Goal: Task Accomplishment & Management: Use online tool/utility

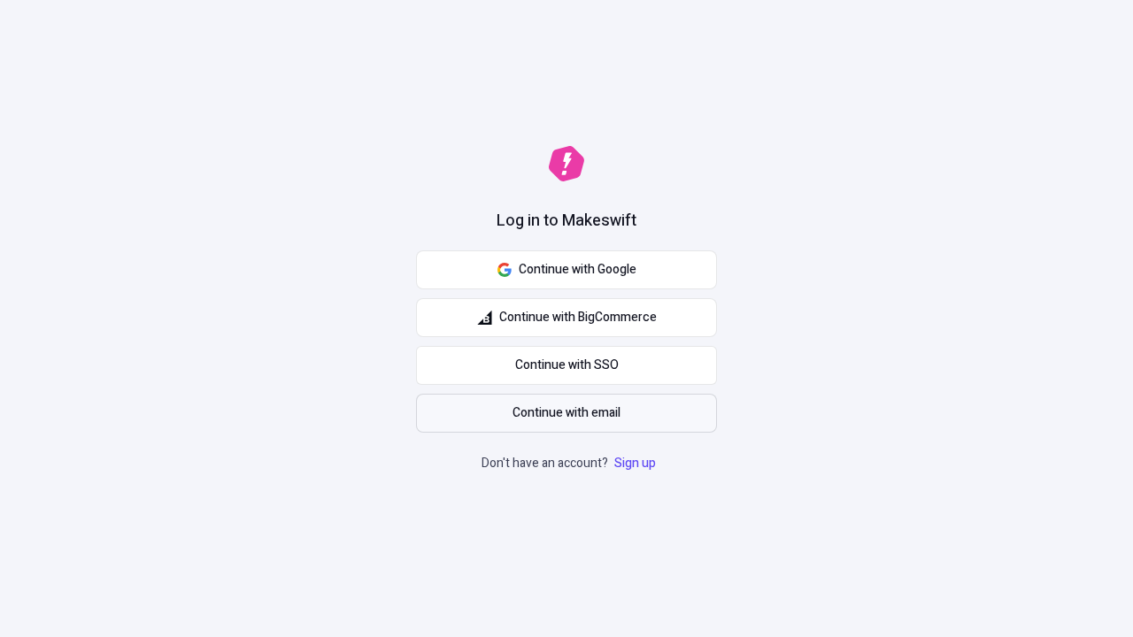
click at [566, 413] on span "Continue with email" at bounding box center [566, 413] width 108 height 19
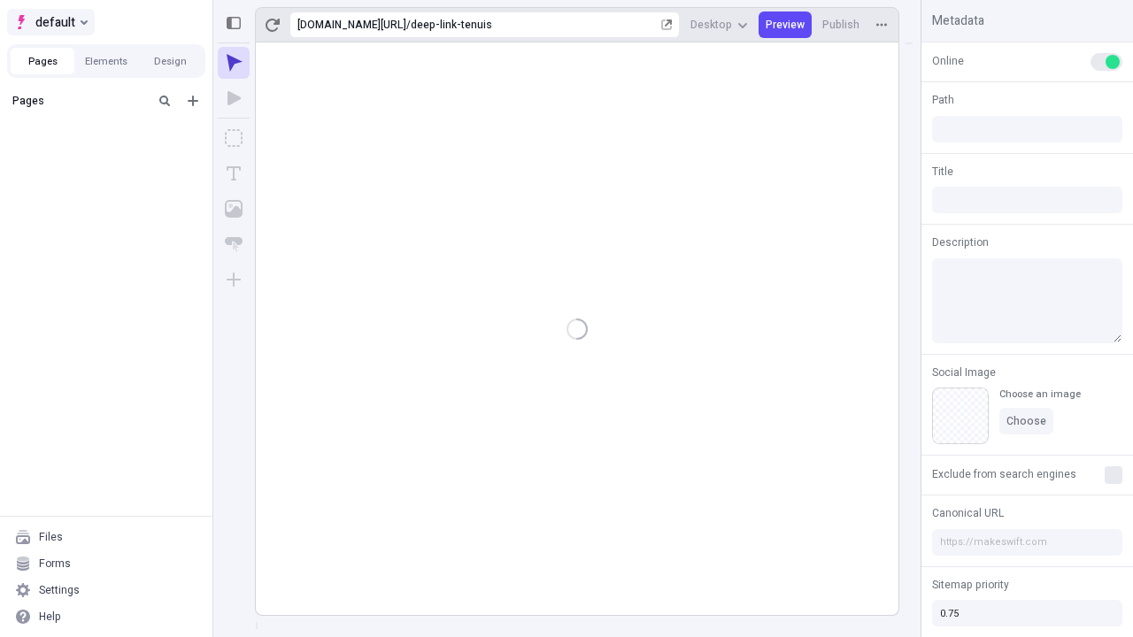
click at [50, 22] on span "default" at bounding box center [55, 22] width 40 height 21
type input "/deep-link-tenuis"
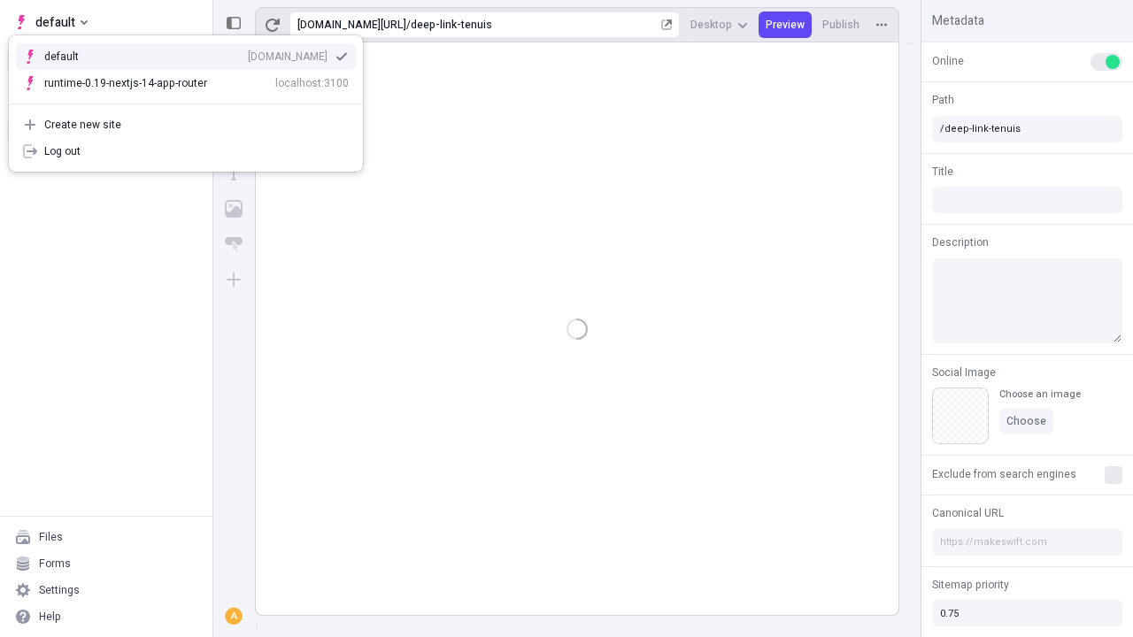
click at [186, 125] on div "Create new site" at bounding box center [196, 125] width 304 height 14
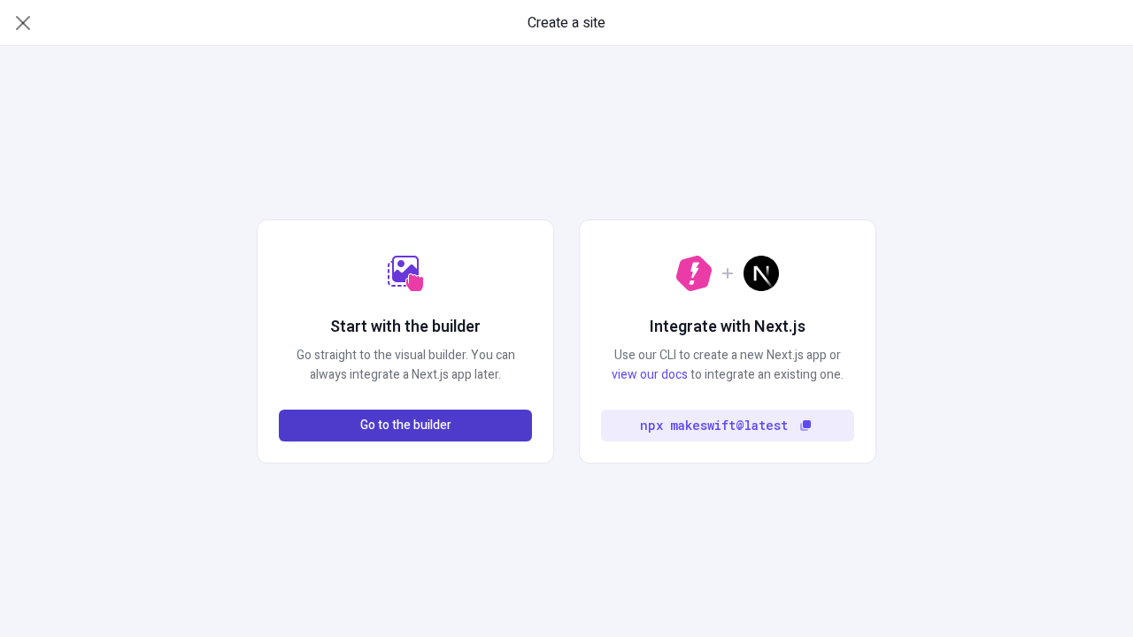
click at [405, 426] on span "Go to the builder" at bounding box center [405, 425] width 91 height 19
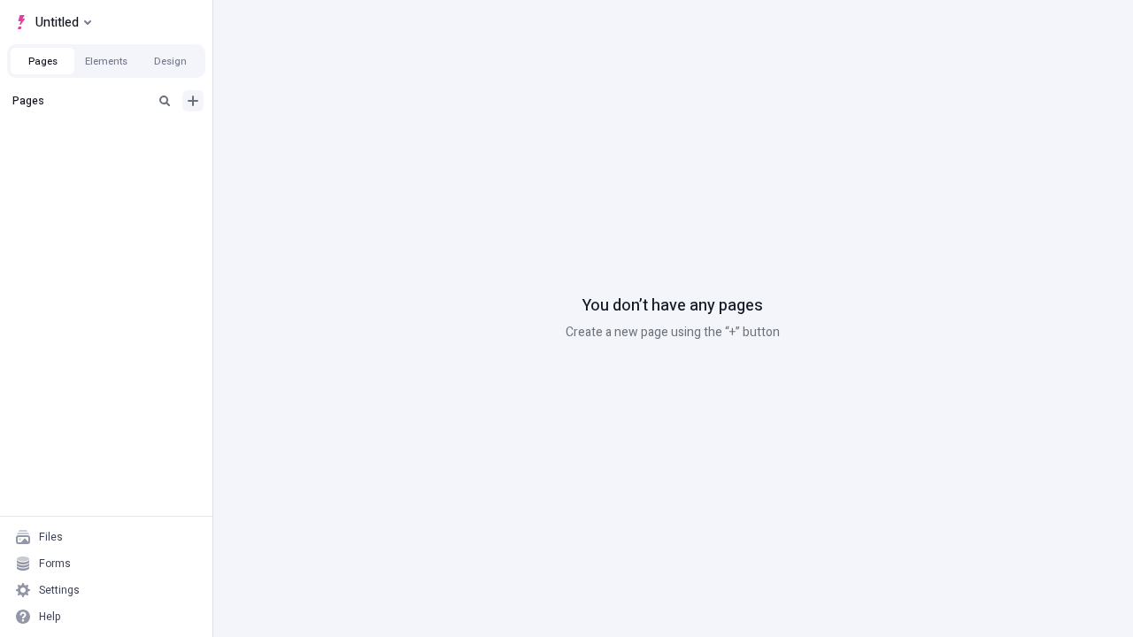
click at [193, 101] on icon "Add new" at bounding box center [193, 101] width 11 height 11
click at [112, 158] on div "Blank page" at bounding box center [112, 158] width 170 height 27
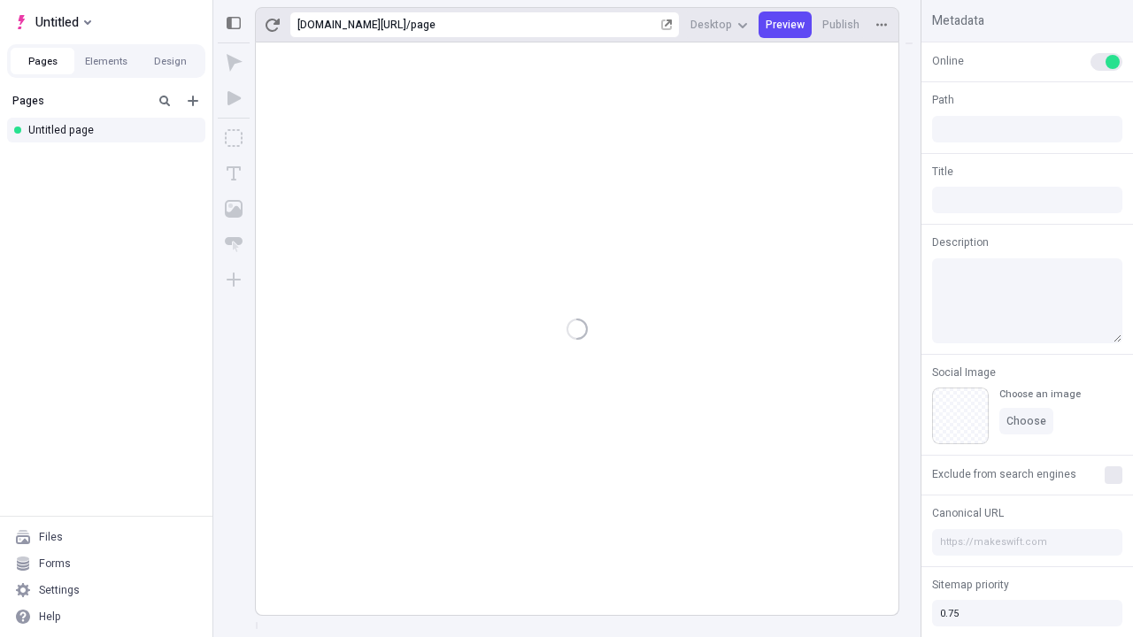
type input "/page"
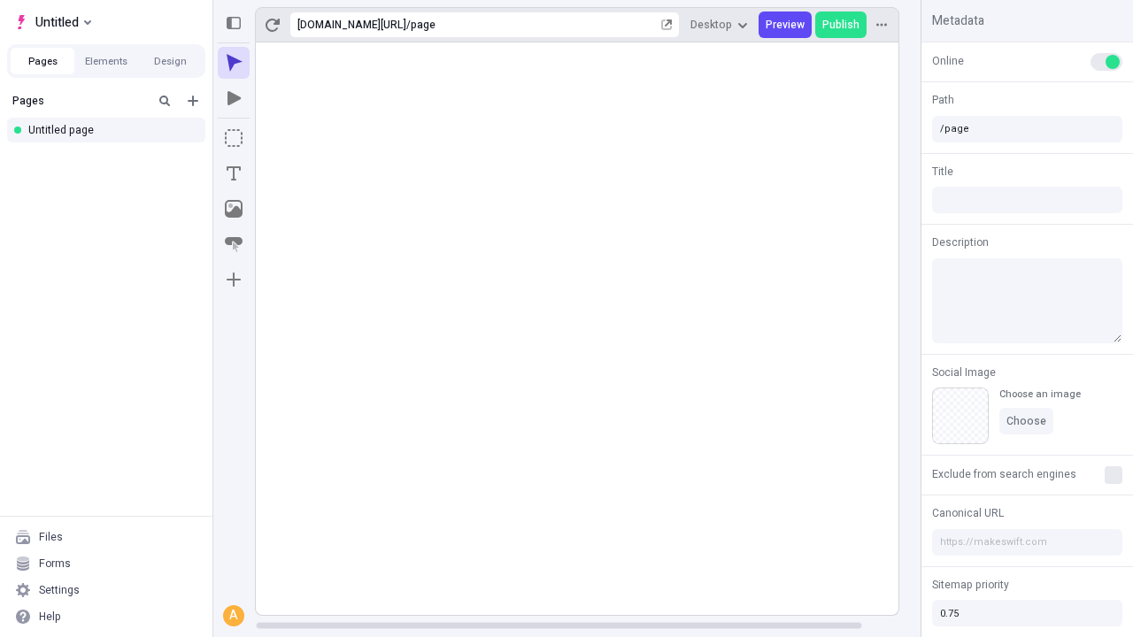
click at [234, 138] on icon "Box" at bounding box center [234, 138] width 18 height 18
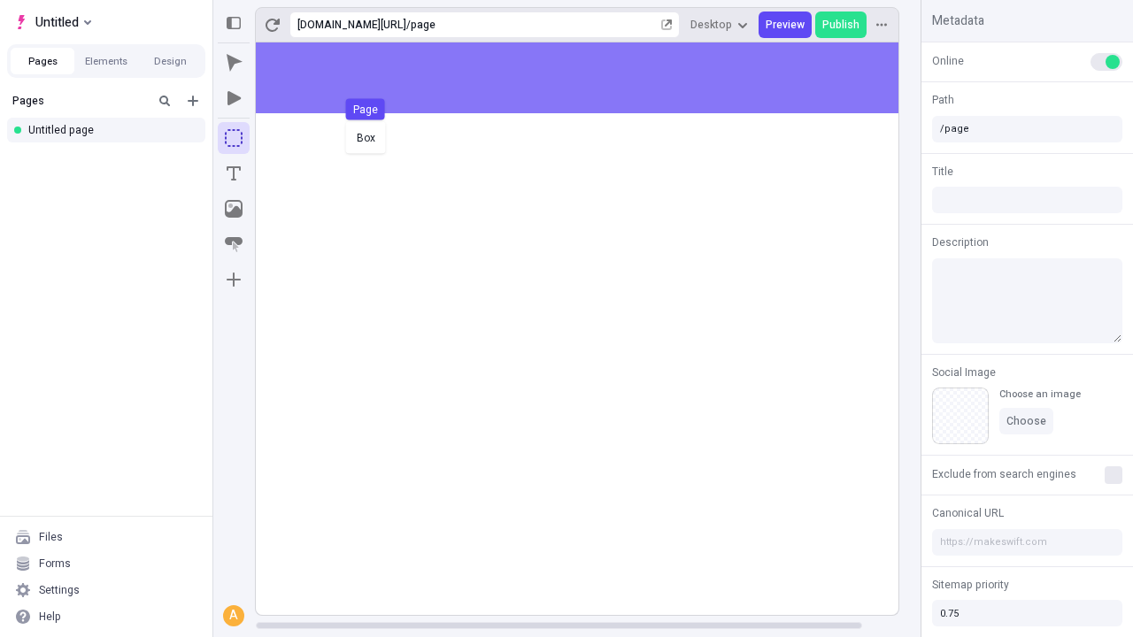
click at [595, 78] on div "Box Page" at bounding box center [566, 318] width 1133 height 637
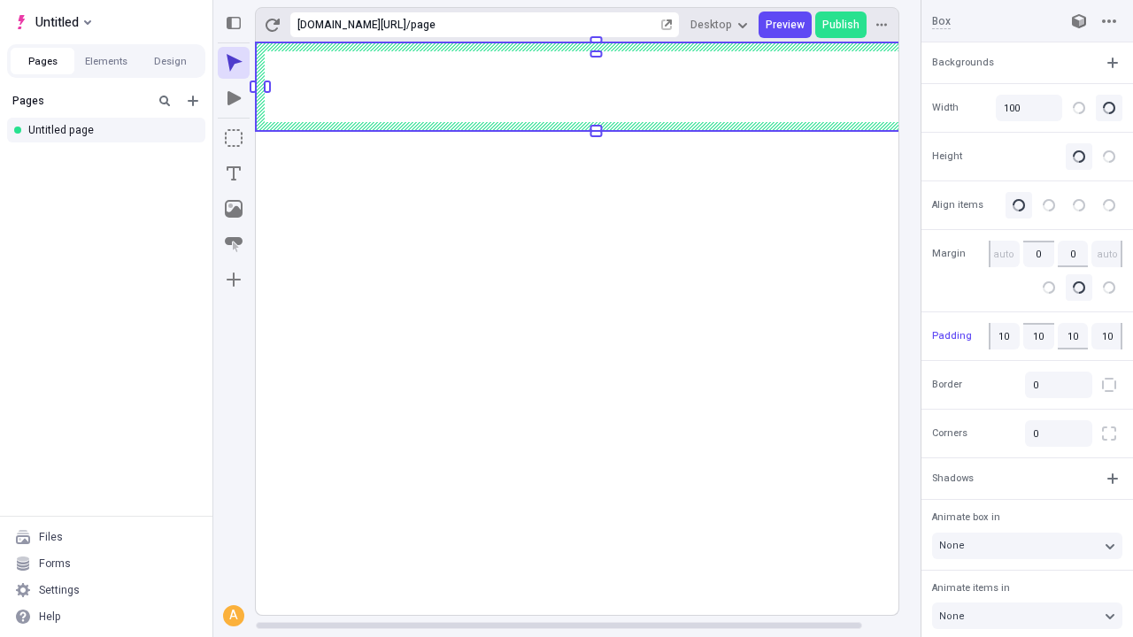
click at [234, 209] on icon "Image" at bounding box center [234, 209] width 18 height 18
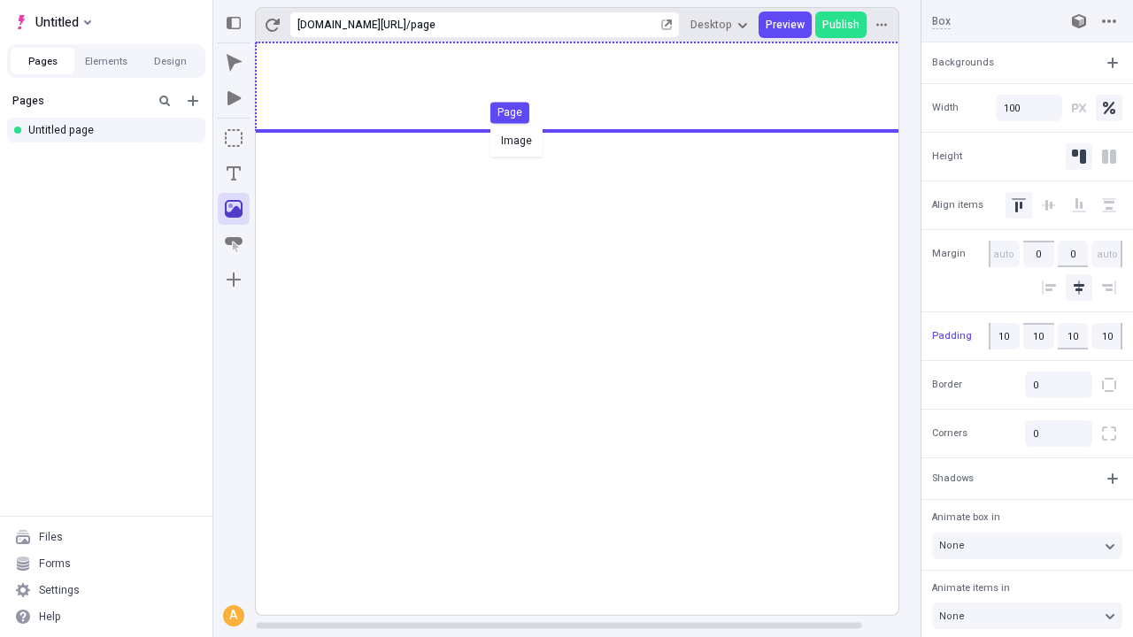
click at [595, 87] on div "Image Page" at bounding box center [566, 318] width 1133 height 637
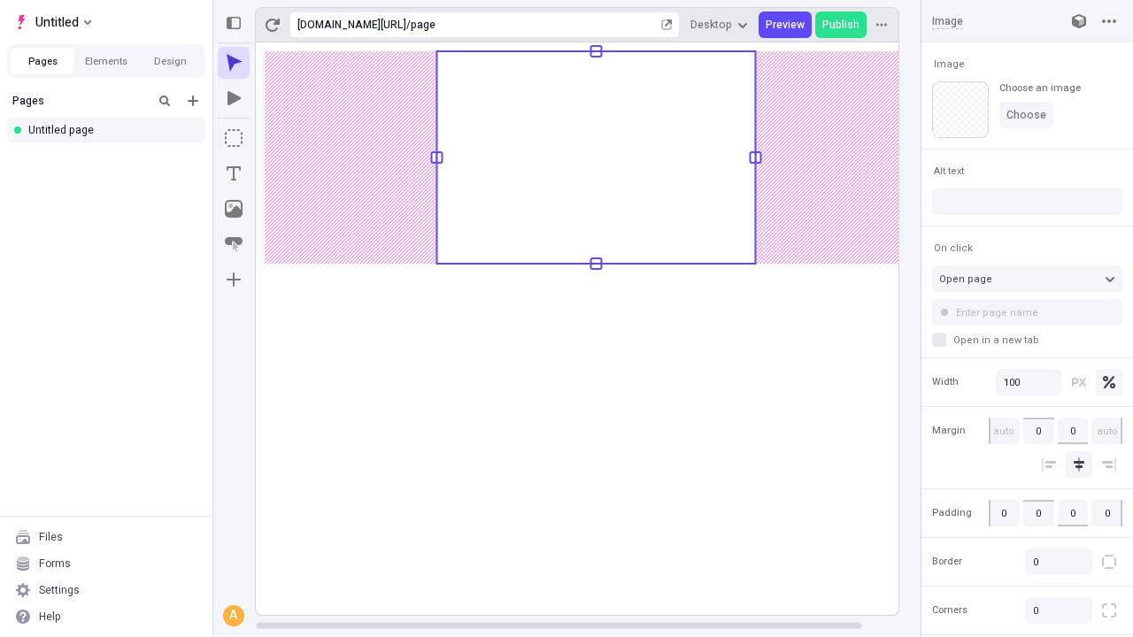
click at [234, 173] on icon "Text" at bounding box center [234, 173] width 14 height 14
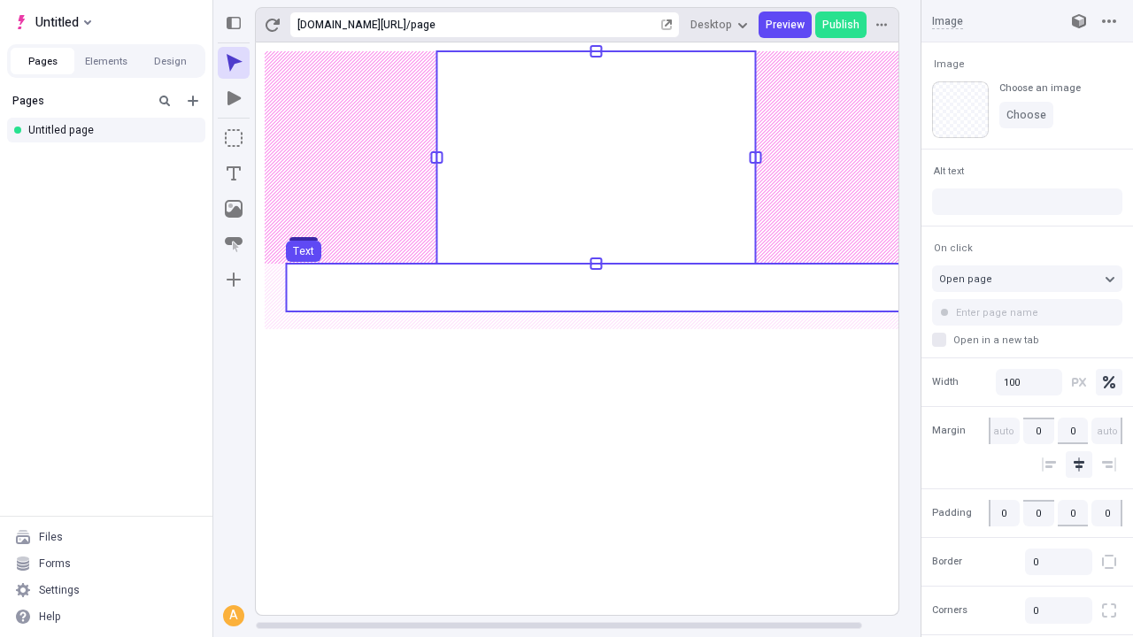
click at [595, 288] on use at bounding box center [596, 288] width 620 height 48
click at [595, 288] on rect at bounding box center [596, 328] width 681 height 573
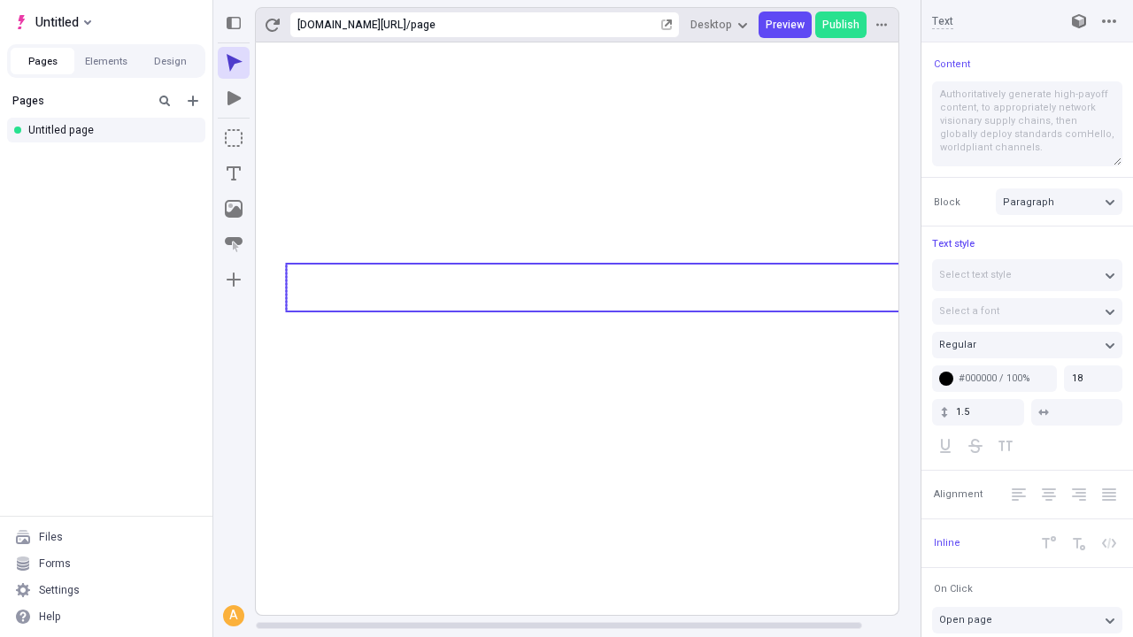
type textarea "Authoritatively generate high-payoff content, to appropriately network visionar…"
click at [234, 209] on icon "Image" at bounding box center [234, 209] width 18 height 18
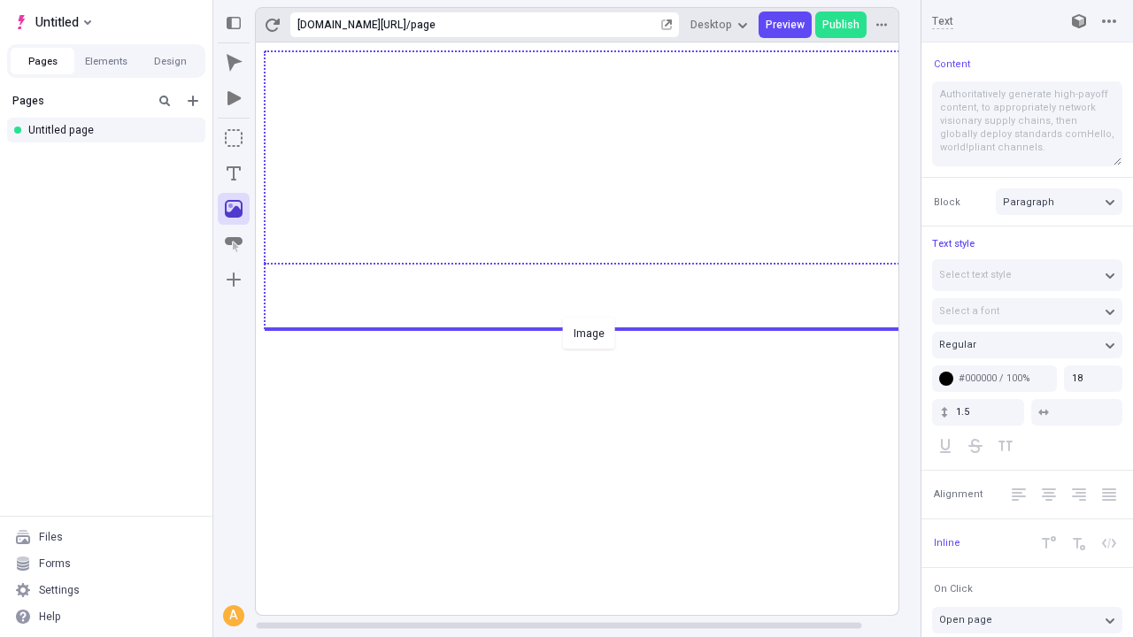
click at [595, 327] on div "Image" at bounding box center [566, 318] width 1133 height 637
